Goal: Transaction & Acquisition: Purchase product/service

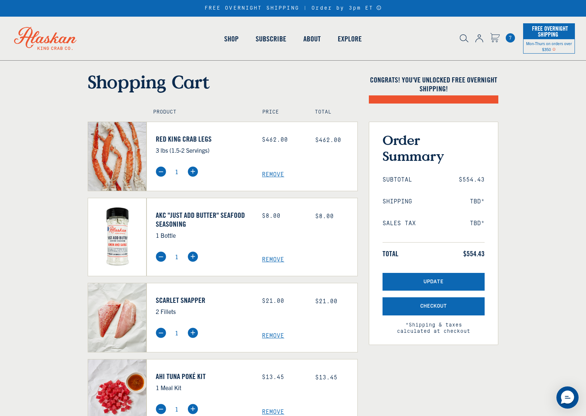
click at [576, 11] on div "FREE OVERNIGHT SHIPPING | Order by 3pm ET WILD-CAUGHT [DEMOGRAPHIC_DATA] KING C…" at bounding box center [293, 8] width 586 height 17
click at [284, 176] on span "Remove" at bounding box center [309, 174] width 95 height 7
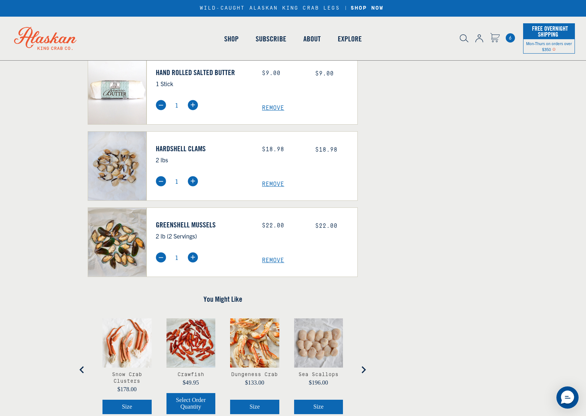
scroll to position [305, 0]
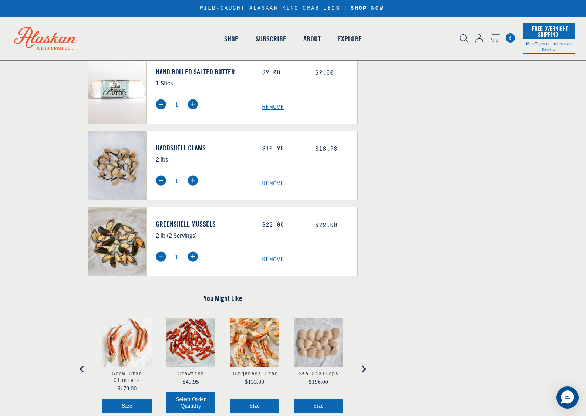
click at [183, 221] on link "Greenshell Mussels" at bounding box center [203, 224] width 95 height 9
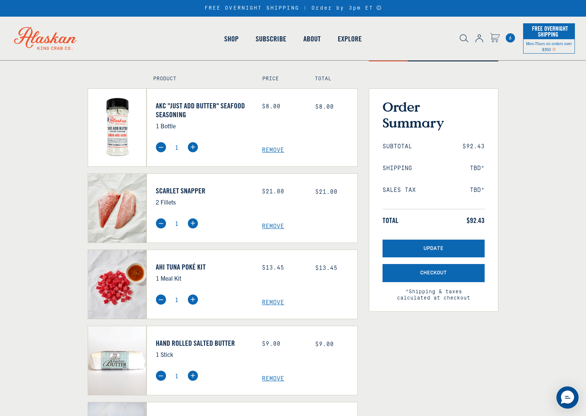
scroll to position [19, 0]
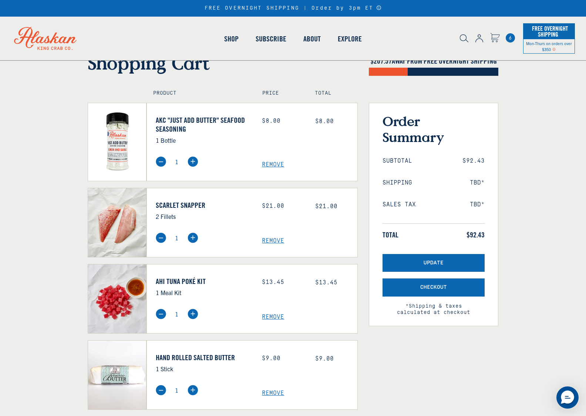
click at [271, 318] on span "Remove" at bounding box center [309, 317] width 95 height 7
